Goal: Task Accomplishment & Management: Manage account settings

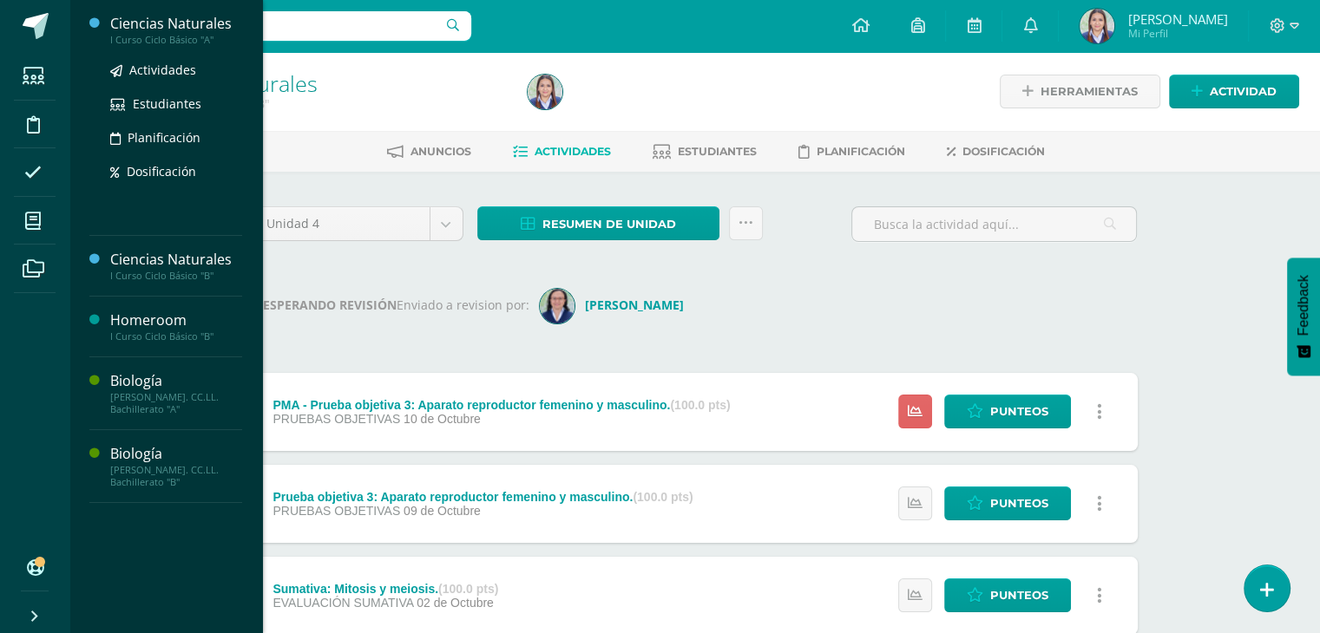
click at [177, 23] on div "Ciencias Naturales" at bounding box center [176, 24] width 132 height 20
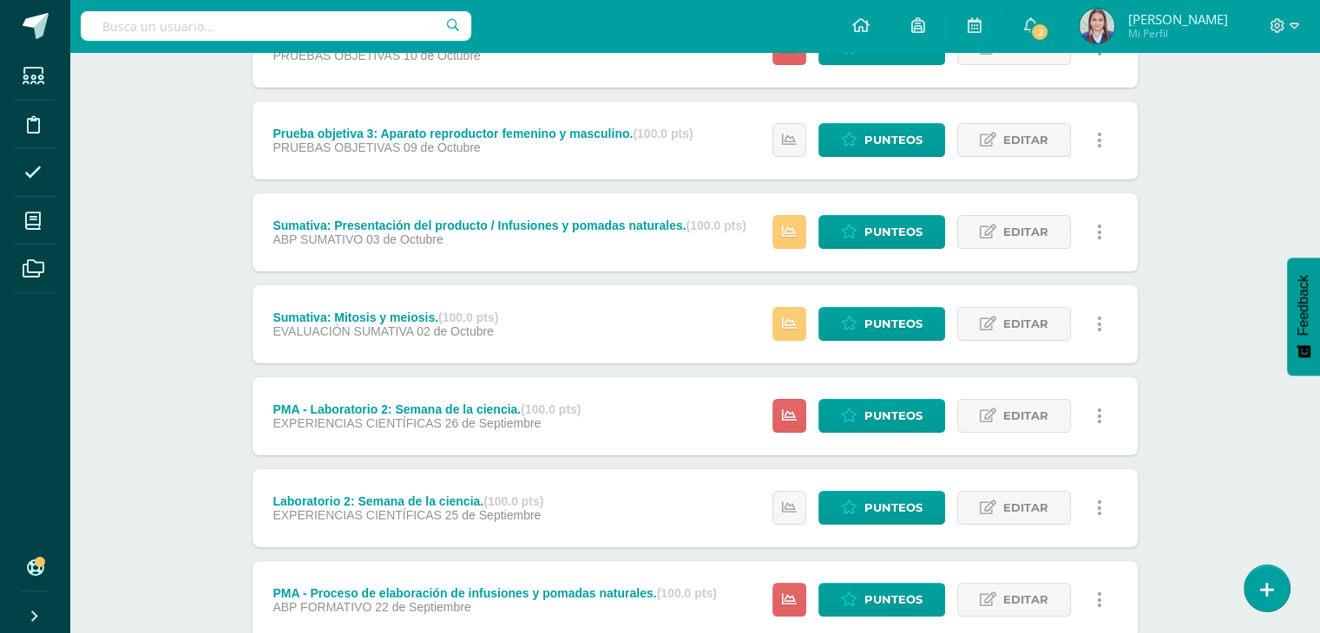
scroll to position [281, 0]
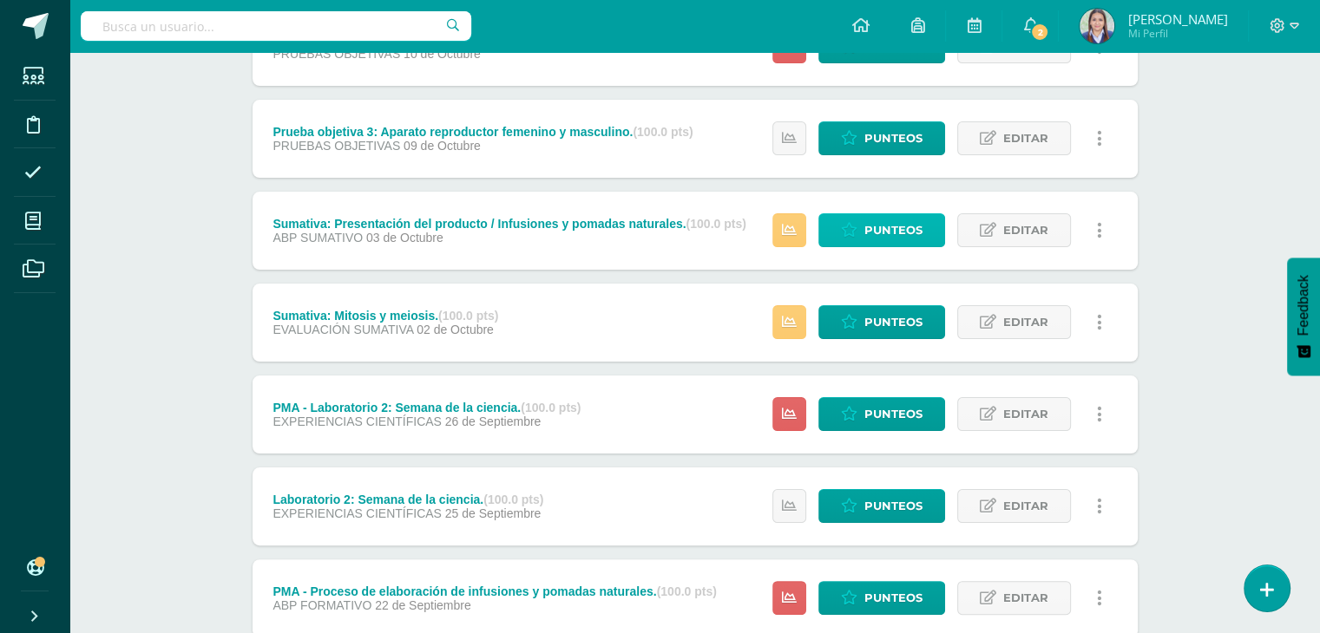
click at [882, 224] on span "Punteos" at bounding box center [893, 230] width 58 height 32
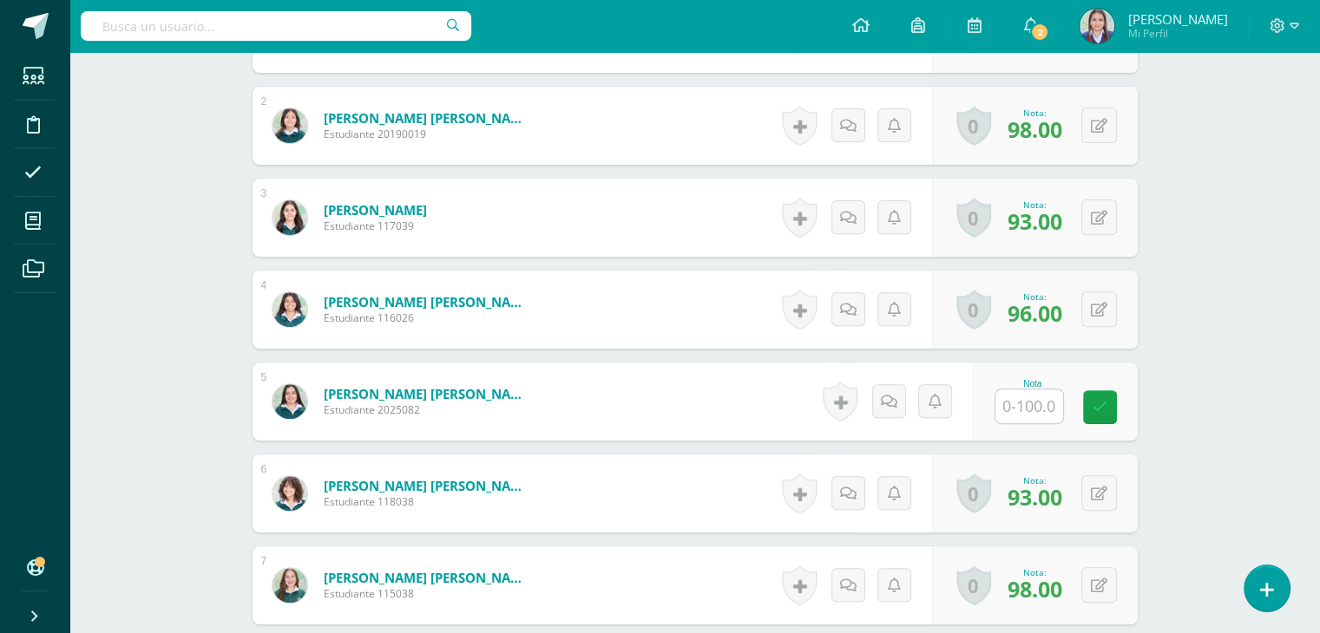
scroll to position [611, 0]
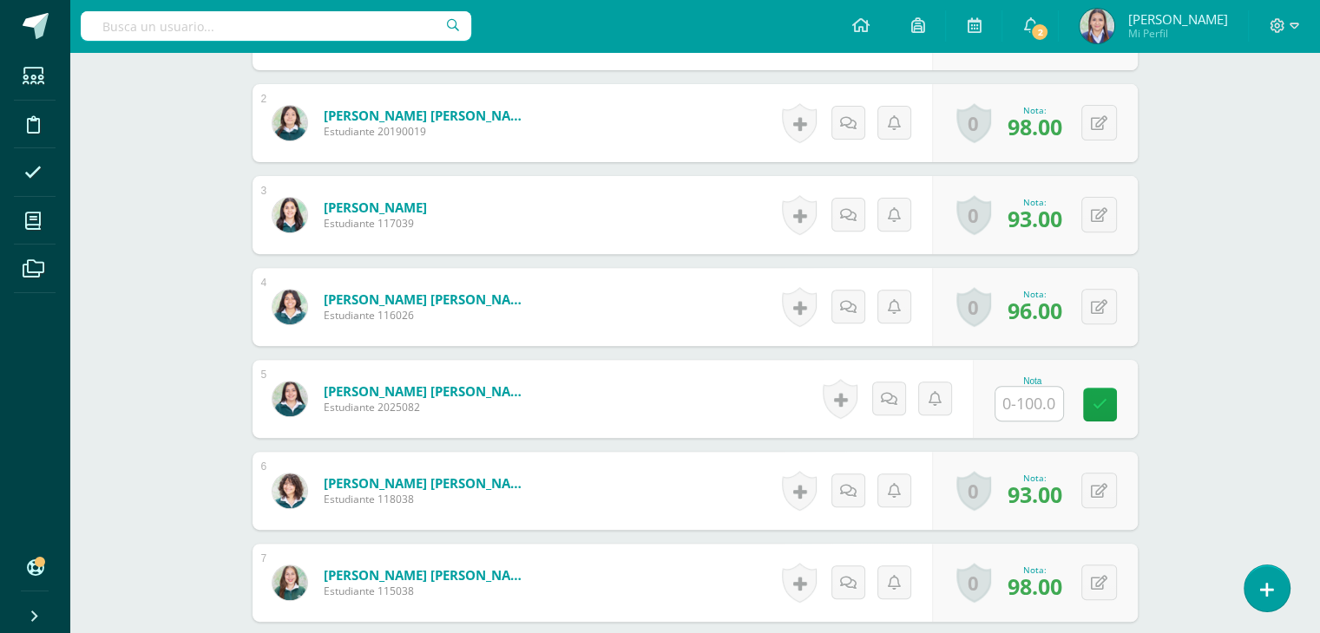
click at [1033, 410] on input "text" at bounding box center [1029, 404] width 68 height 34
type input "100"
click at [1111, 403] on icon at bounding box center [1112, 404] width 16 height 15
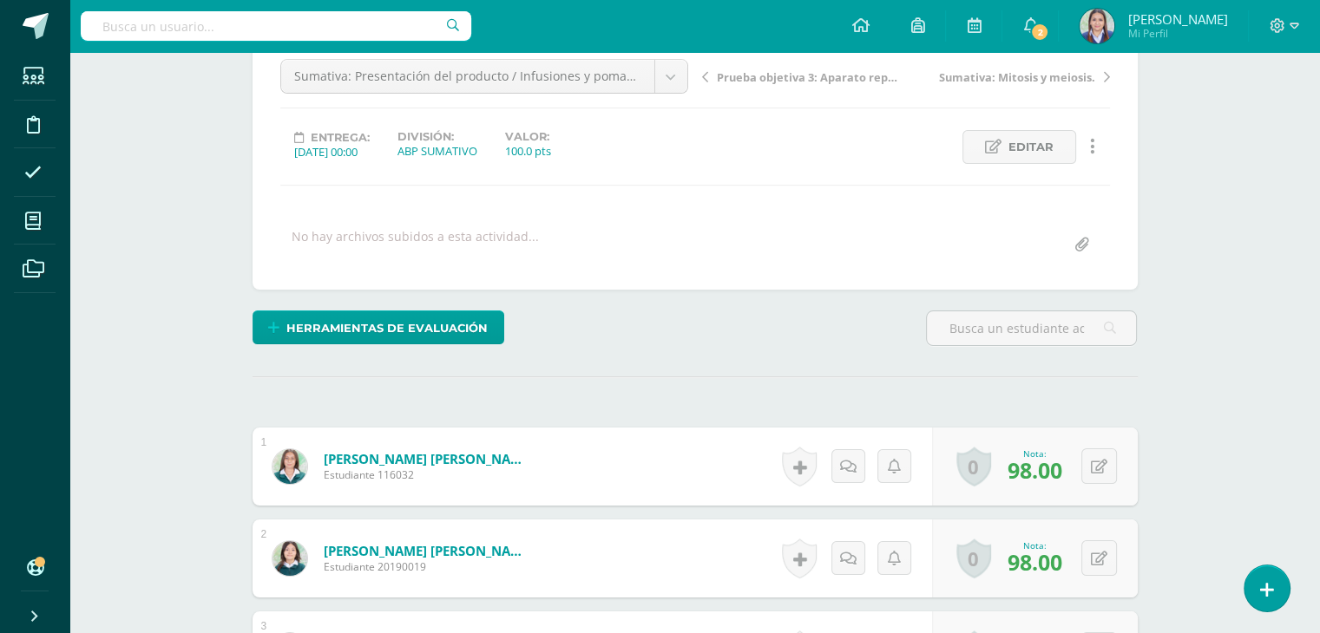
scroll to position [174, 0]
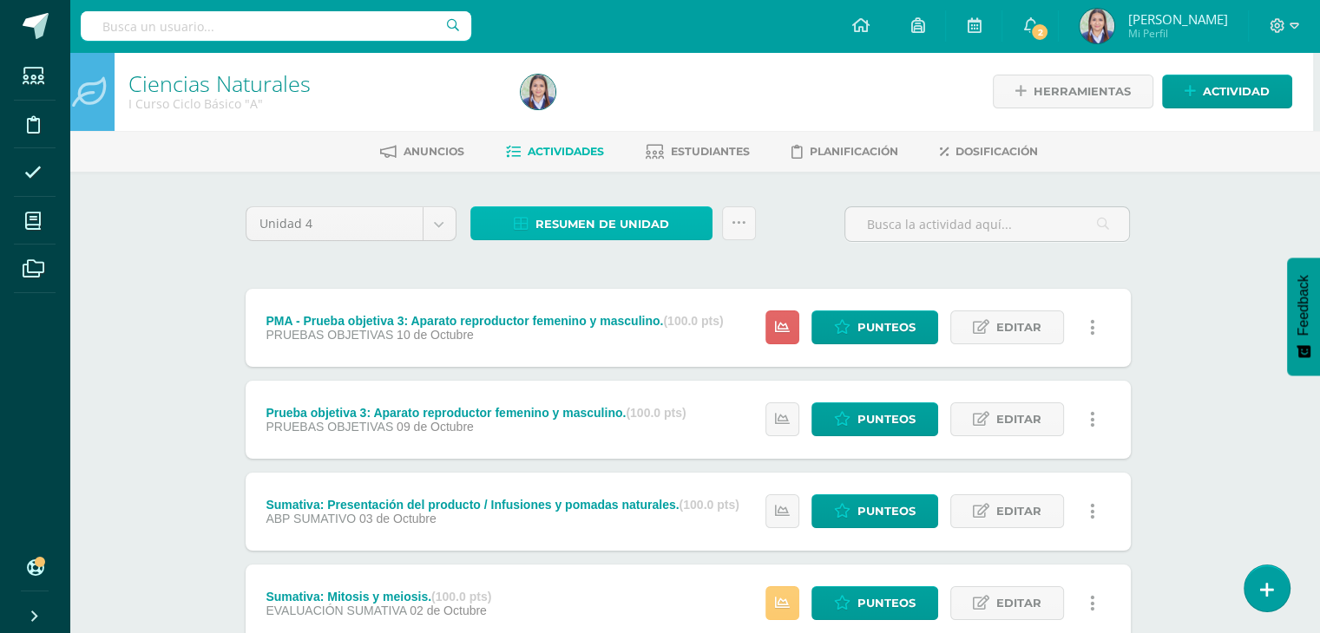
click at [677, 231] on link "Resumen de unidad" at bounding box center [591, 223] width 242 height 34
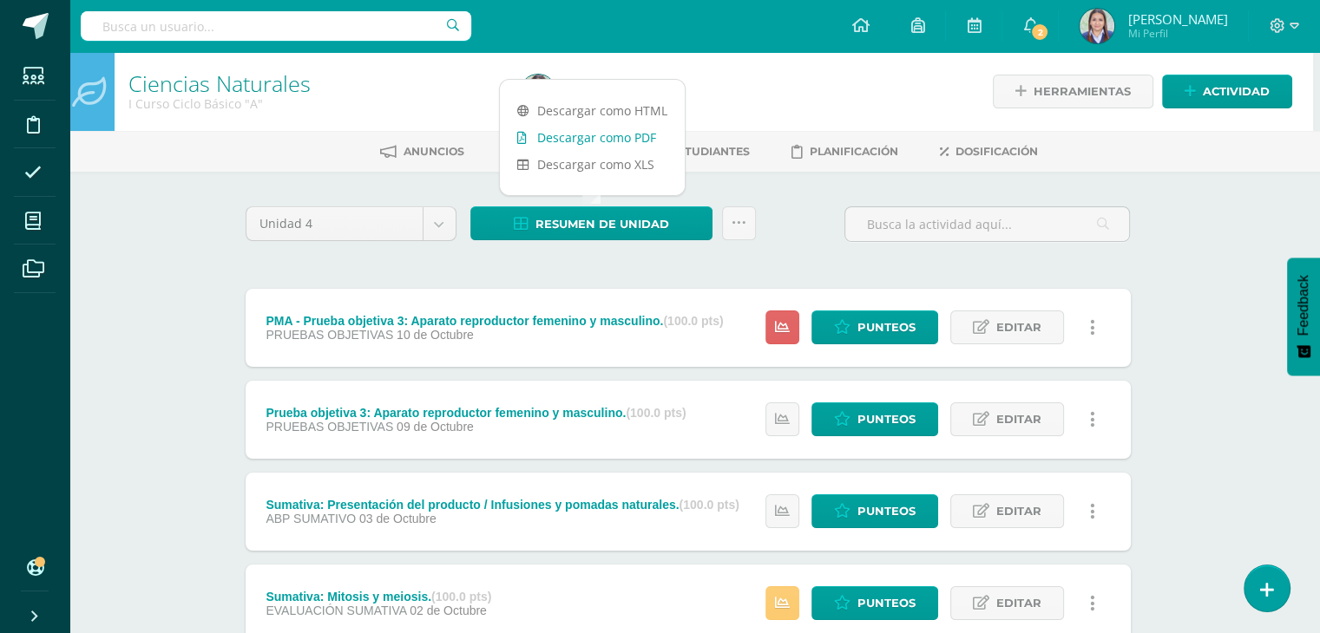
click at [604, 134] on link "Descargar como PDF" at bounding box center [592, 137] width 185 height 27
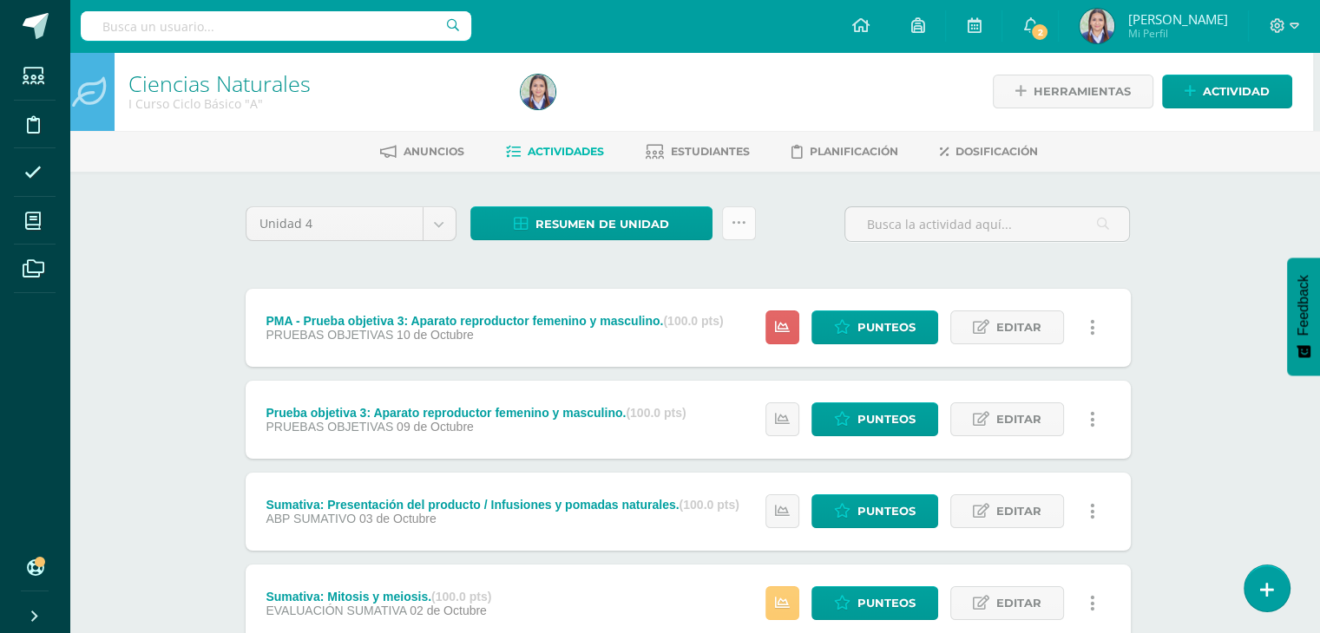
click at [732, 226] on icon at bounding box center [738, 223] width 15 height 15
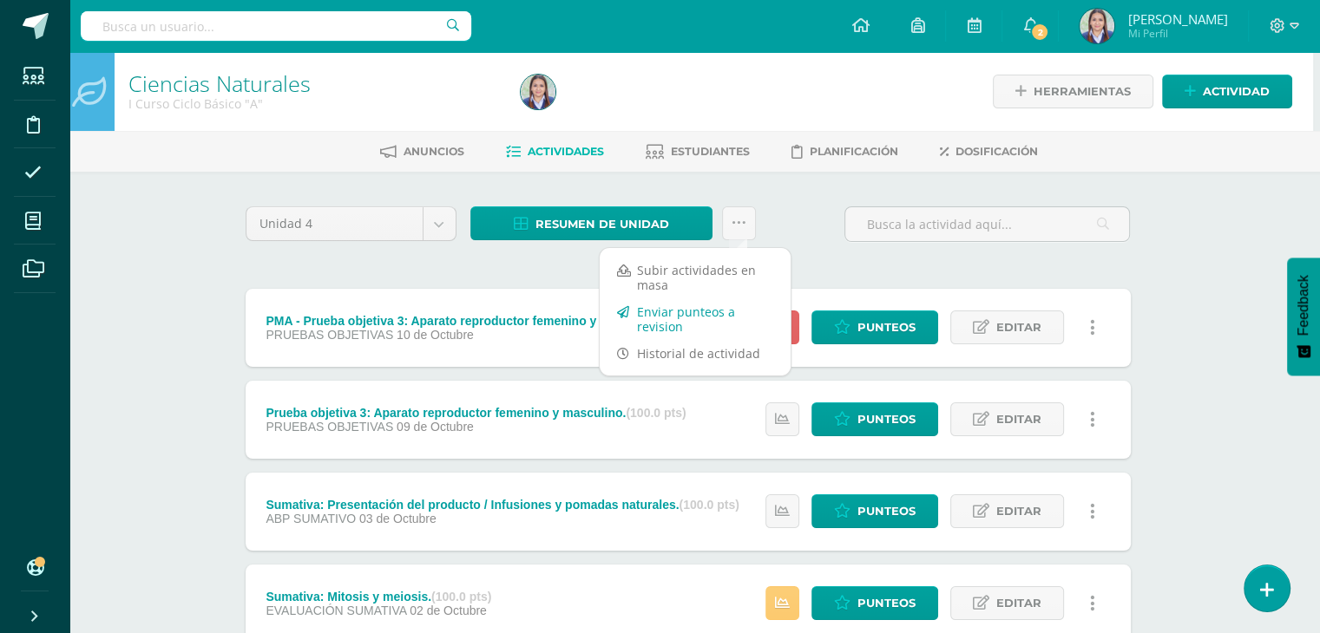
click at [690, 319] on link "Enviar punteos a revision" at bounding box center [695, 319] width 191 height 42
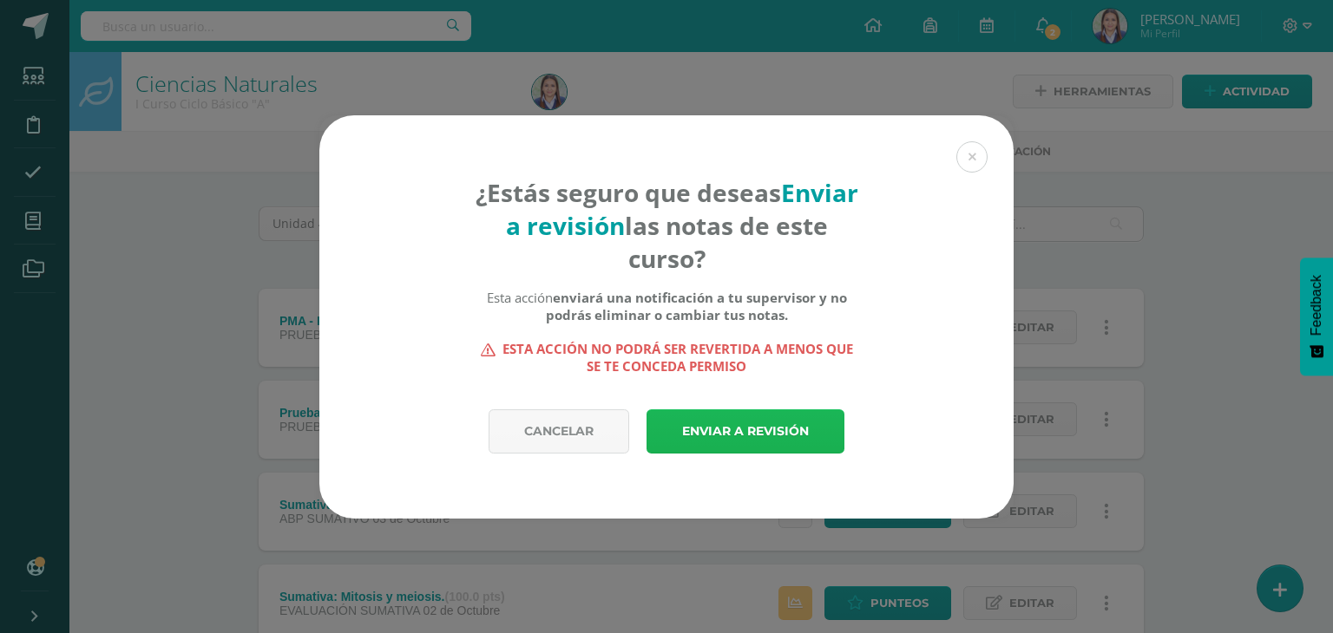
click at [724, 429] on link "Enviar a revisión" at bounding box center [745, 432] width 198 height 44
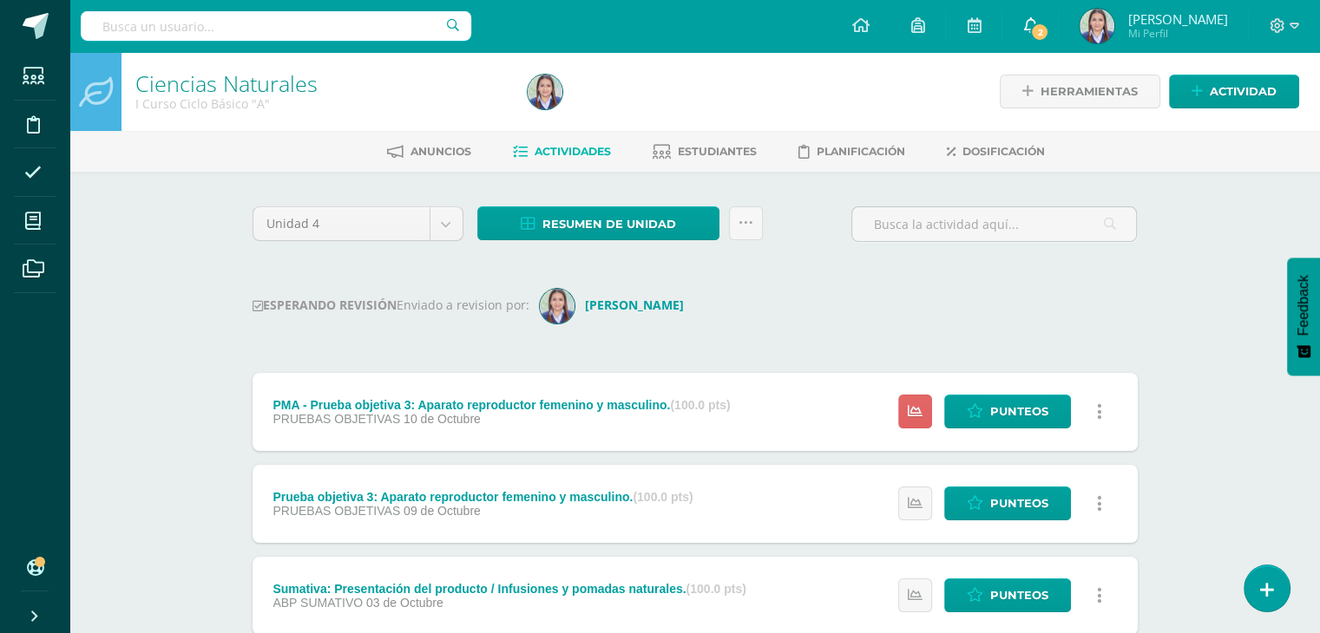
click at [1023, 33] on icon at bounding box center [1030, 25] width 14 height 16
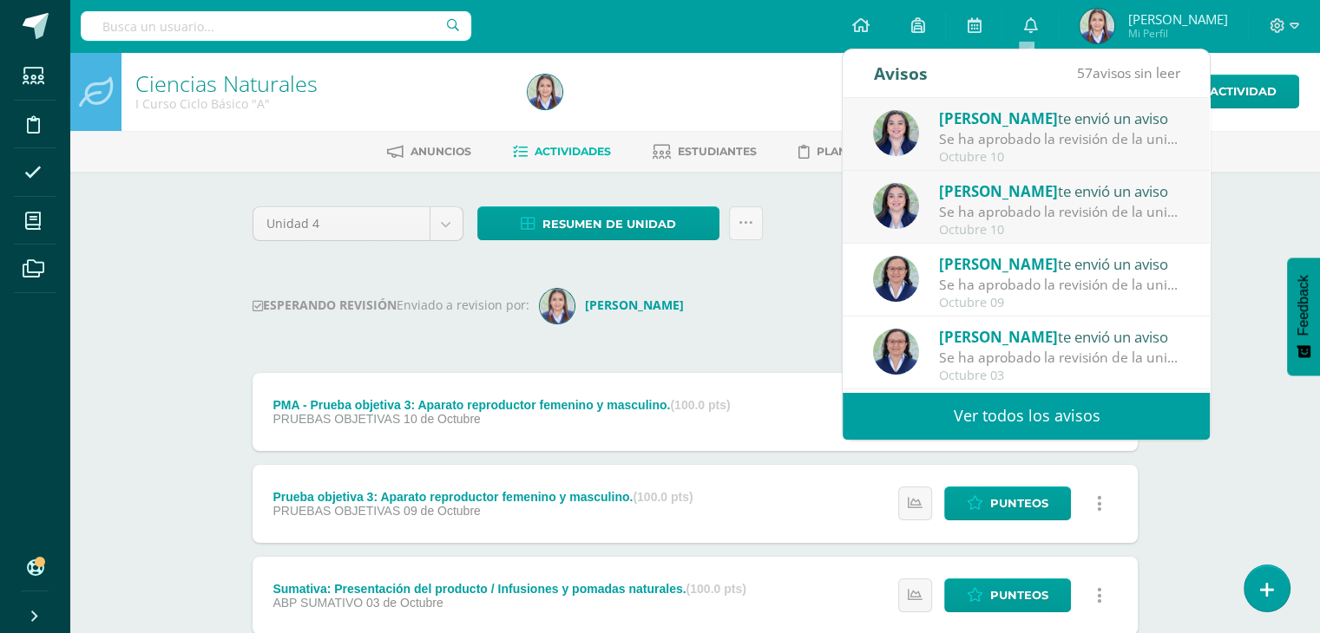
click at [975, 129] on div "Se ha aprobado la revisión de la unidad Unidad 4 para el curso Biología [PERSON…" at bounding box center [1059, 139] width 241 height 20
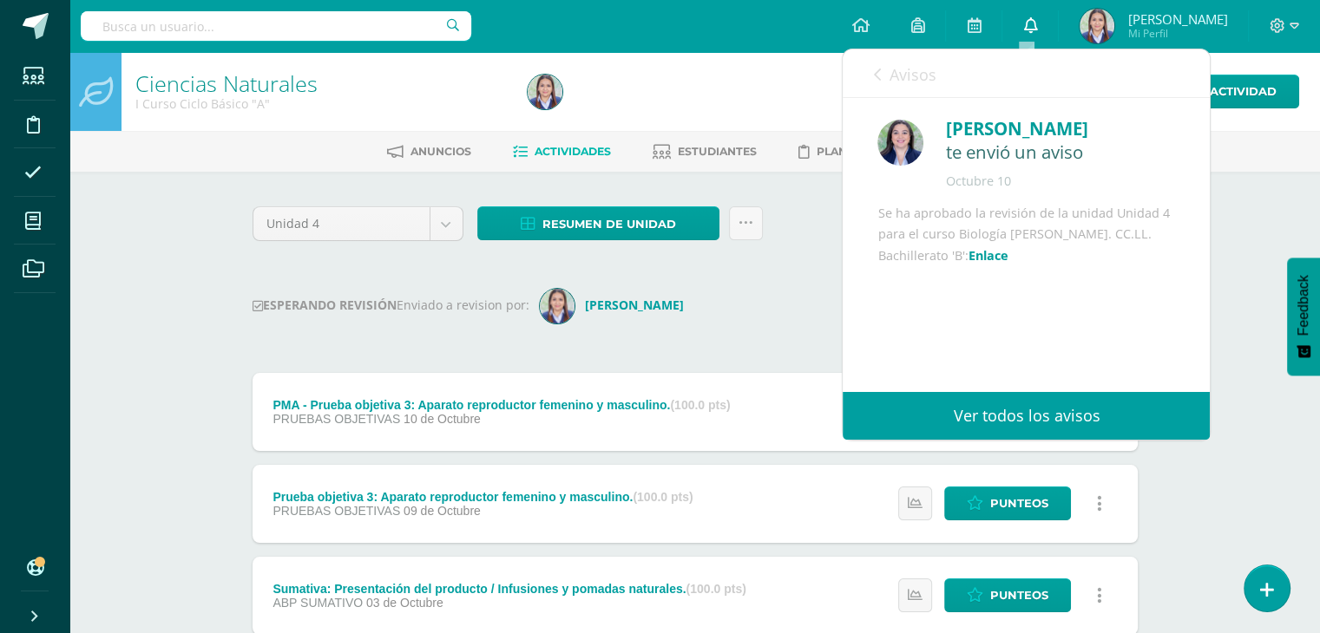
click at [1023, 22] on icon at bounding box center [1030, 25] width 14 height 16
click at [1022, 36] on link "0" at bounding box center [1030, 26] width 56 height 52
click at [811, 84] on div at bounding box center [720, 91] width 399 height 79
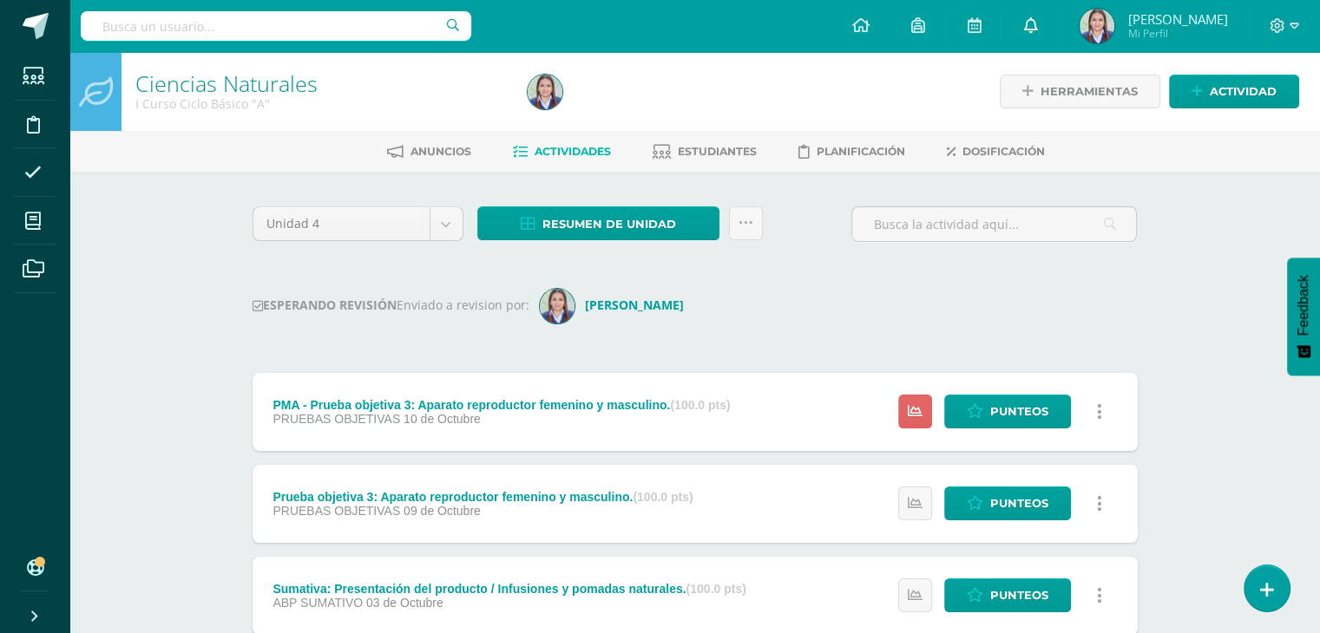
click at [1032, 19] on icon at bounding box center [1030, 25] width 14 height 16
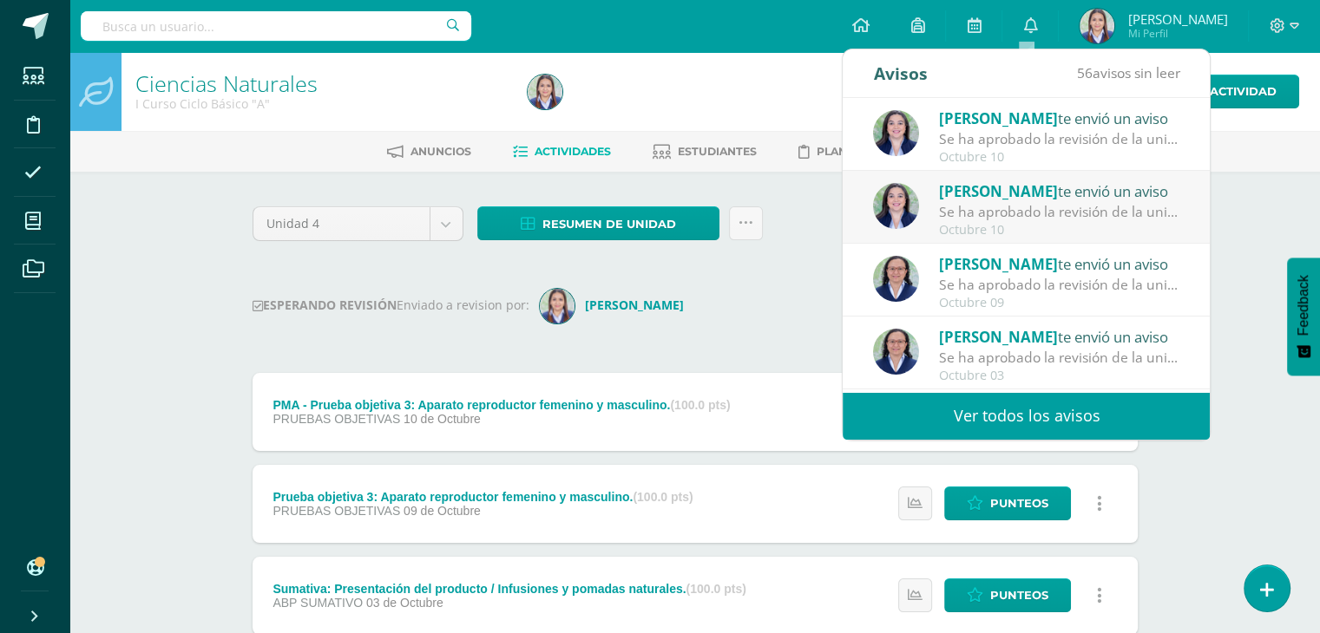
click at [973, 204] on div "Se ha aprobado la revisión de la unidad Unidad 4 para el curso Biología [PERSON…" at bounding box center [1059, 212] width 241 height 20
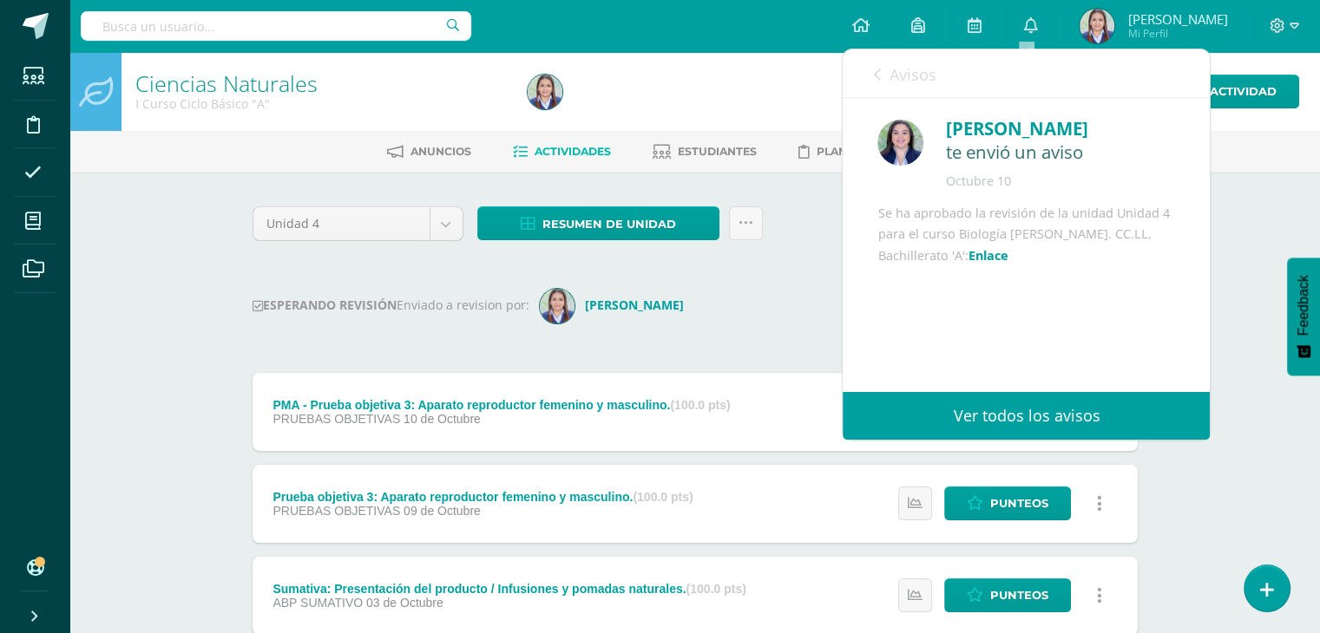
click at [767, 108] on div at bounding box center [720, 91] width 399 height 79
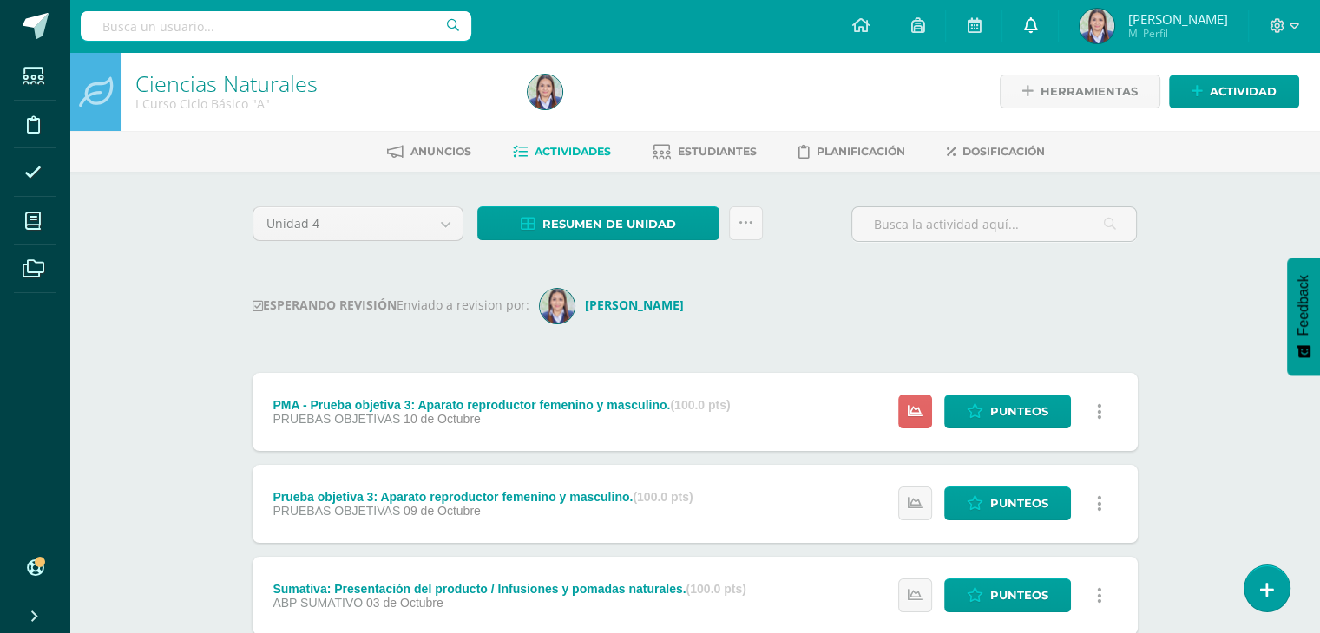
click at [1023, 32] on icon at bounding box center [1030, 25] width 14 height 16
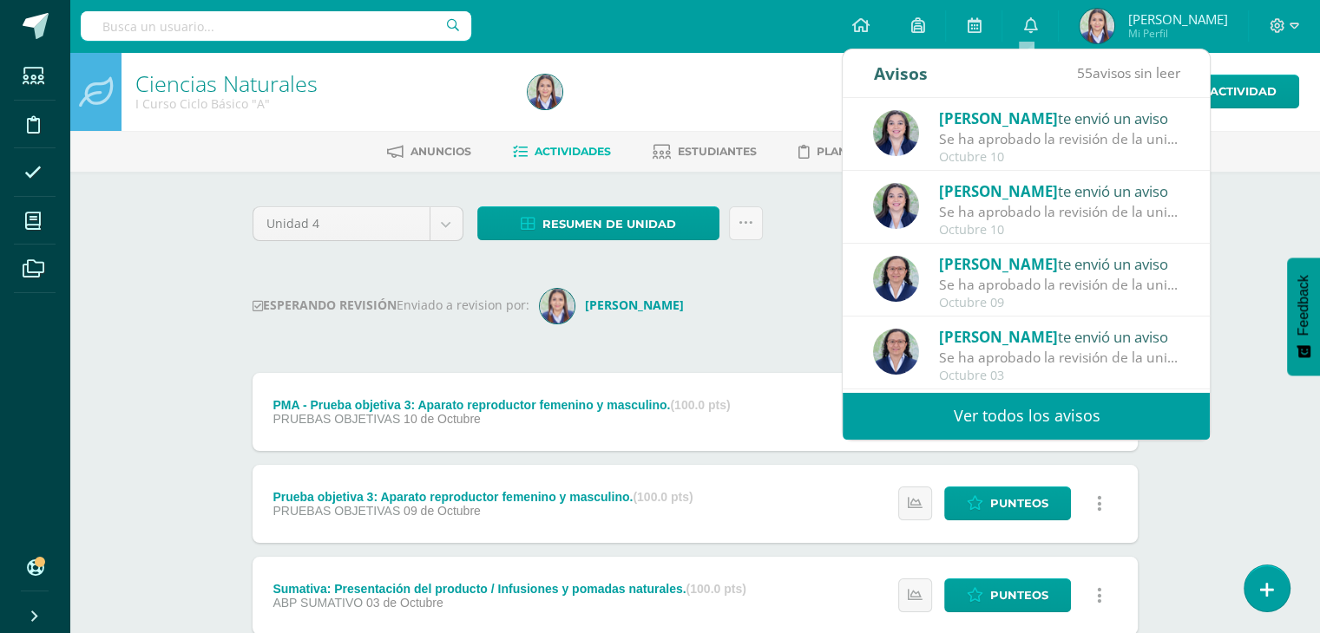
click at [995, 279] on div "Se ha aprobado la revisión de la unidad Unidad 4 para el curso Ciencias Natural…" at bounding box center [1059, 285] width 241 height 20
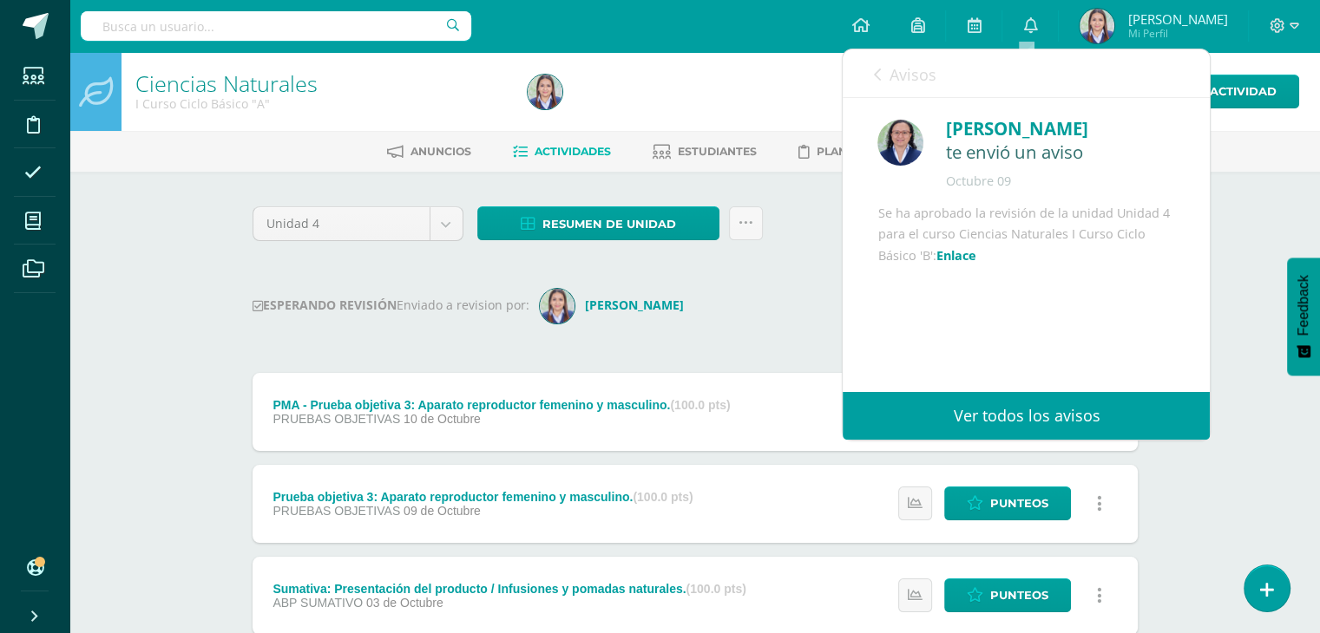
click at [732, 77] on div at bounding box center [720, 91] width 399 height 79
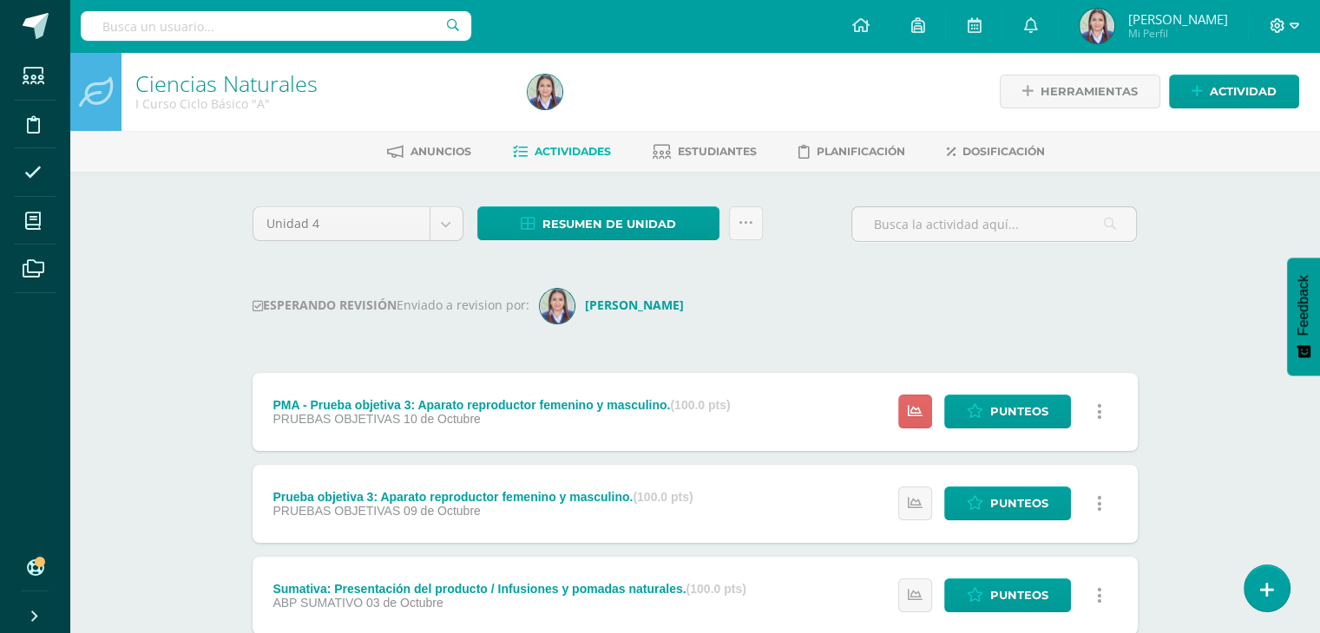
click at [1289, 22] on icon at bounding box center [1294, 26] width 10 height 16
click at [1217, 119] on span "Cerrar sesión" at bounding box center [1239, 118] width 78 height 16
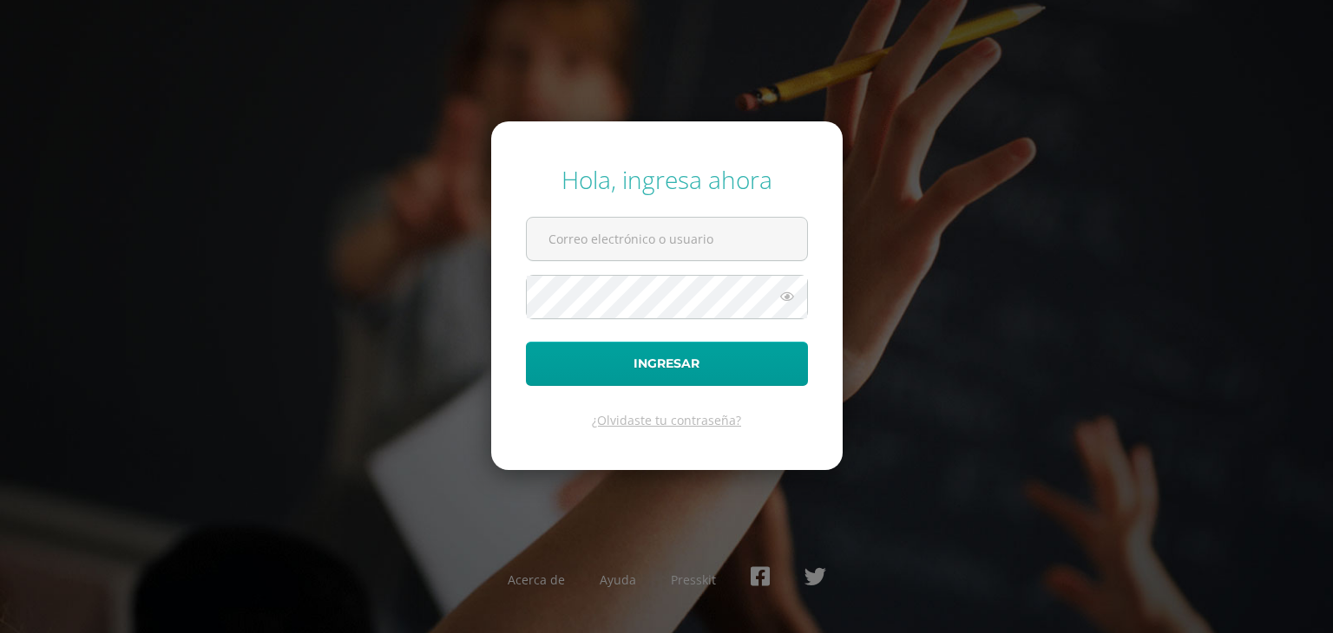
type input "raquelp@colegiomontemaria.edu.gt"
click at [965, 220] on div "Hola, ingresa ahora raquelp@colegiomontemaria.edu.gt Ingresar ¿Olvidaste tu con…" at bounding box center [666, 316] width 1119 height 335
